Goal: Information Seeking & Learning: Learn about a topic

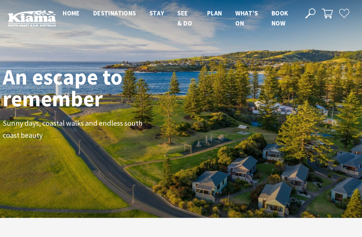
scroll to position [108, 357]
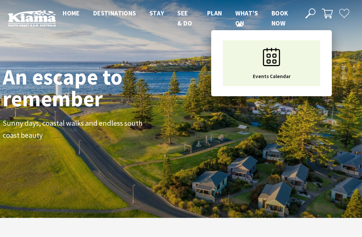
click at [297, 60] on link "Events Calendar" at bounding box center [271, 63] width 97 height 46
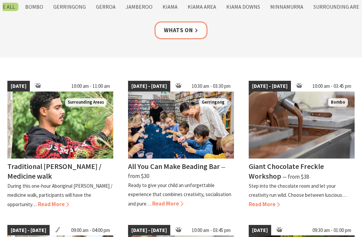
scroll to position [126, 0]
click at [301, 168] on h4 "Giant Chocolate Freckle Workshop" at bounding box center [286, 171] width 75 height 19
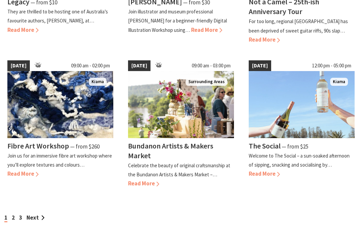
scroll to position [581, 0]
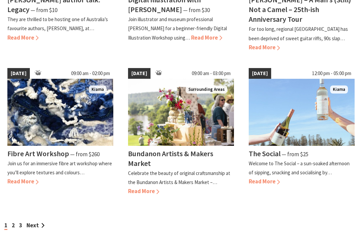
click at [14, 222] on link "2" at bounding box center [13, 225] width 3 height 7
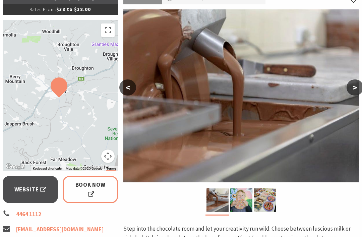
scroll to position [113, 0]
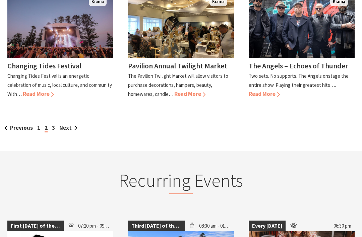
scroll to position [660, 0]
click at [15, 124] on link "Previous" at bounding box center [18, 127] width 29 height 7
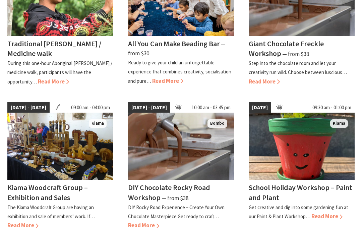
scroll to position [249, 0]
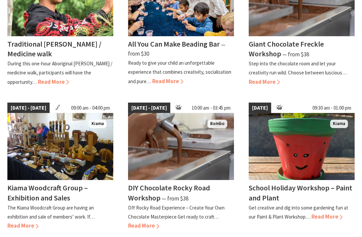
click at [150, 190] on h4 "DIY Chocolate Rocky Road Workshop" at bounding box center [169, 192] width 82 height 19
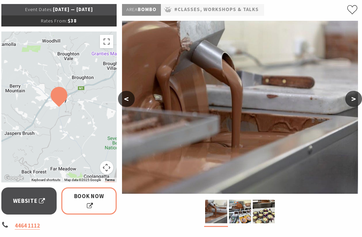
scroll to position [102, 1]
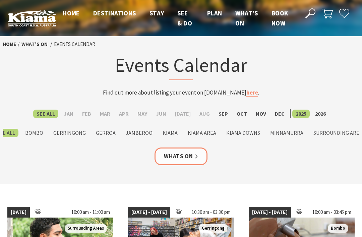
click at [33, 22] on img at bounding box center [32, 18] width 48 height 16
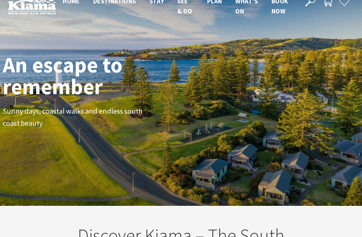
scroll to position [8, 0]
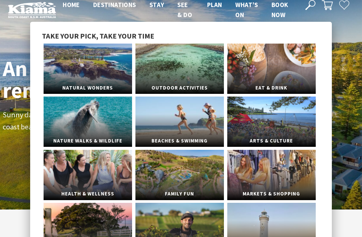
click at [67, 64] on link "Natural Wonders" at bounding box center [88, 69] width 89 height 50
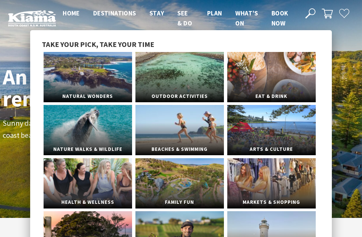
scroll to position [30, 0]
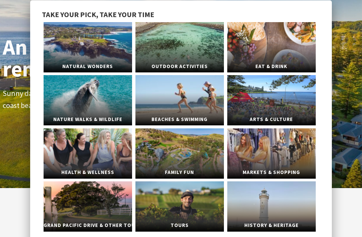
click at [158, 46] on link "Outdoor Activities" at bounding box center [180, 47] width 89 height 50
click at [262, 41] on link "Eat & Drink" at bounding box center [271, 47] width 89 height 50
click at [166, 99] on link "Beaches & Swimming" at bounding box center [180, 100] width 89 height 50
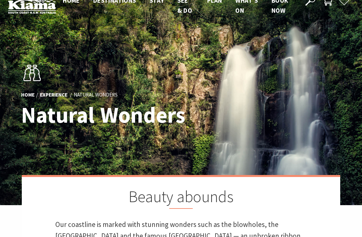
scroll to position [5, 0]
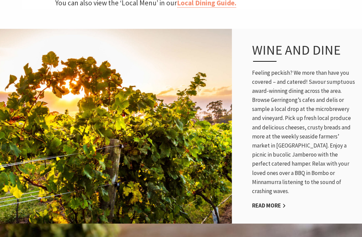
scroll to position [315, 0]
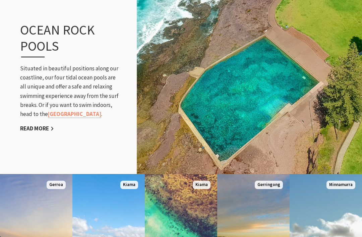
scroll to position [718, 0]
click at [36, 128] on link "Read More" at bounding box center [37, 129] width 34 height 8
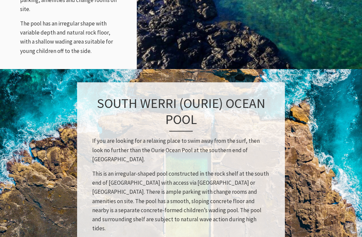
scroll to position [822, 0]
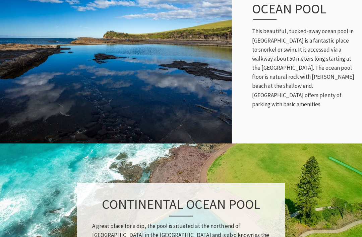
scroll to position [343, 0]
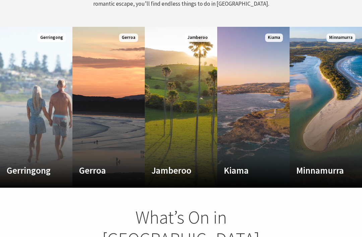
scroll to position [355, 0]
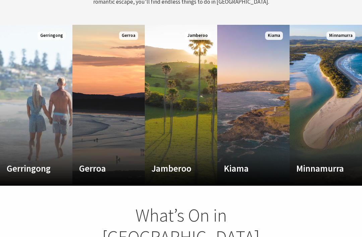
click at [260, 98] on link "Custom Image Used Kiama Where the sea makes a noise Read More Kiama" at bounding box center [253, 105] width 72 height 161
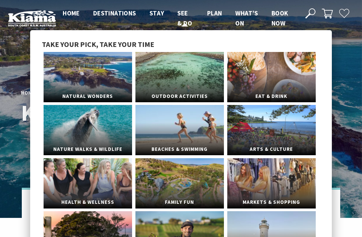
click at [182, 17] on link "See & Do" at bounding box center [184, 18] width 15 height 19
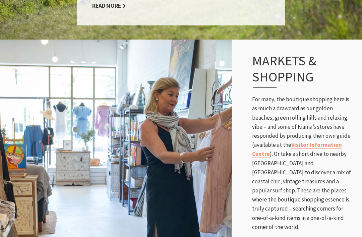
scroll to position [1173, 0]
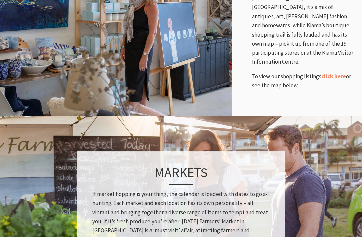
scroll to position [374, 0]
click at [336, 73] on link "click here" at bounding box center [334, 77] width 24 height 8
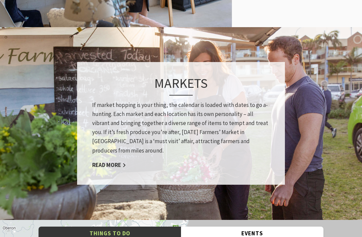
scroll to position [463, 0]
click at [110, 163] on link "Read More" at bounding box center [109, 165] width 34 height 8
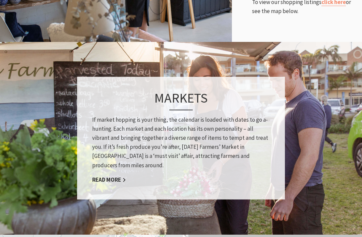
scroll to position [436, 0]
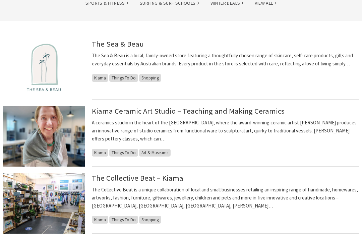
scroll to position [156, 0]
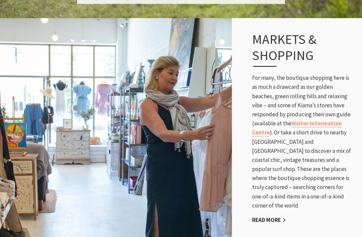
scroll to position [1195, 0]
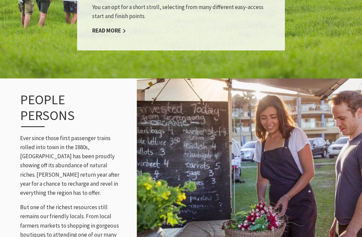
scroll to position [764, 0]
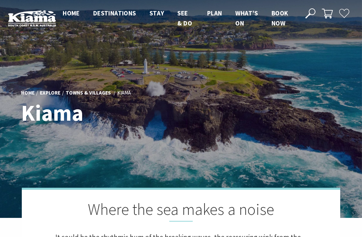
scroll to position [1, 358]
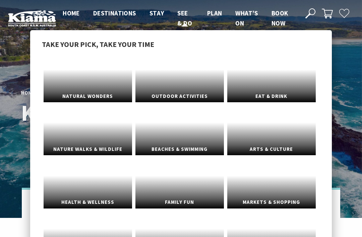
click at [185, 21] on span "See & Do" at bounding box center [184, 18] width 15 height 18
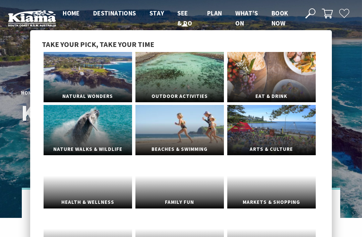
click at [185, 21] on span "See & Do" at bounding box center [184, 18] width 15 height 18
click at [176, 190] on link "Family Fun" at bounding box center [180, 183] width 89 height 50
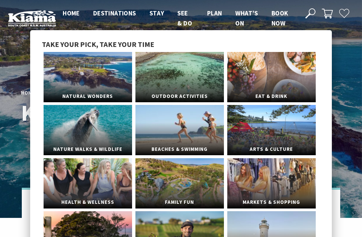
click at [195, 162] on link "Family Fun" at bounding box center [180, 183] width 89 height 50
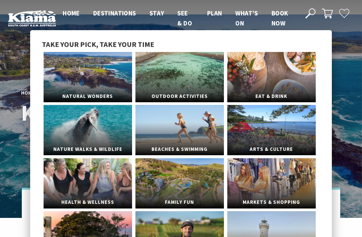
click at [193, 158] on link "Family Fun" at bounding box center [180, 183] width 89 height 50
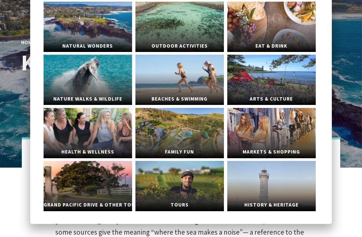
click at [145, 135] on link "Family Fun" at bounding box center [180, 133] width 89 height 50
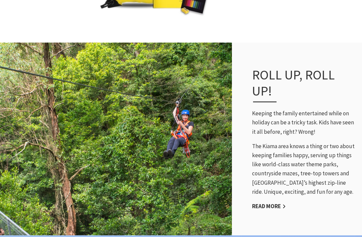
scroll to position [430, 0]
